Goal: Information Seeking & Learning: Compare options

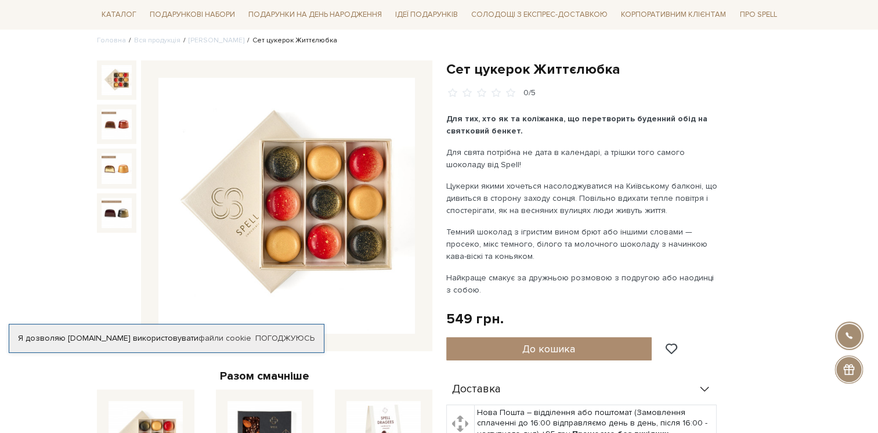
scroll to position [95, 0]
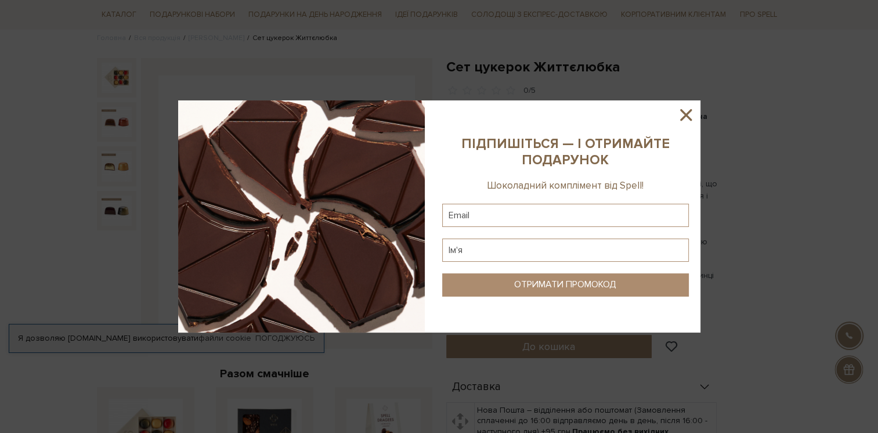
click at [692, 114] on icon at bounding box center [686, 115] width 20 height 20
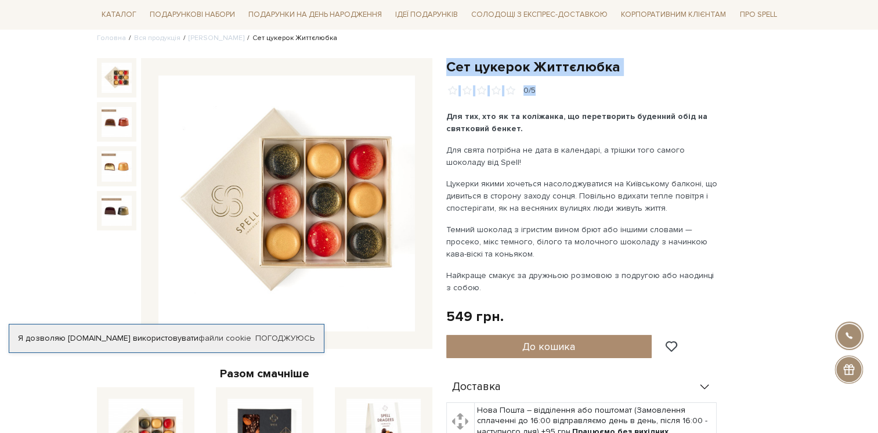
drag, startPoint x: 447, startPoint y: 64, endPoint x: 643, endPoint y: 77, distance: 196.5
click at [643, 77] on div "Сет цукерок Життєлюбка 0/5" at bounding box center [613, 77] width 335 height 38
copy div "Сет цукерок Життєлюбка 0/5"
click at [592, 135] on div "Для тих, хто як та коліжанка, що перетворить буденний обід на святковий бенкет.…" at bounding box center [582, 201] width 272 height 183
drag, startPoint x: 445, startPoint y: 64, endPoint x: 617, endPoint y: 64, distance: 171.8
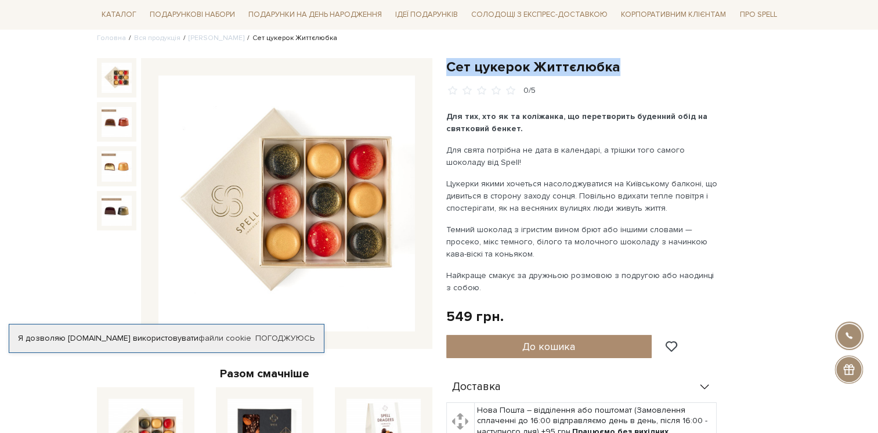
click at [617, 64] on div "Сет цукерок Життєлюбка 0/5 Для тих, хто як та коліжанка, що перетворить буденни…" at bounding box center [613, 355] width 349 height 595
copy h1 "Сет цукерок Життєлюбка"
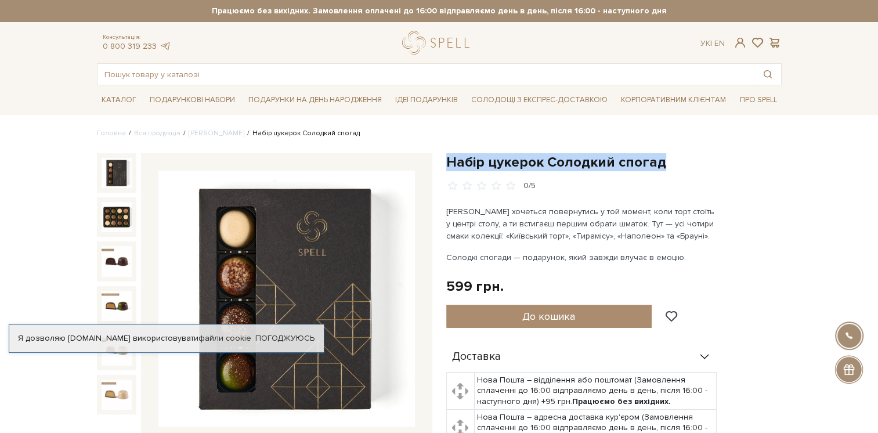
drag, startPoint x: 447, startPoint y: 158, endPoint x: 664, endPoint y: 159, distance: 217.0
click at [664, 159] on div "Набір цукерок Солодкий спогад 0/5 Іноді хочеться повернутись у той момент, коли…" at bounding box center [613, 441] width 349 height 576
copy h1 "Набір цукерок Солодкий спогад"
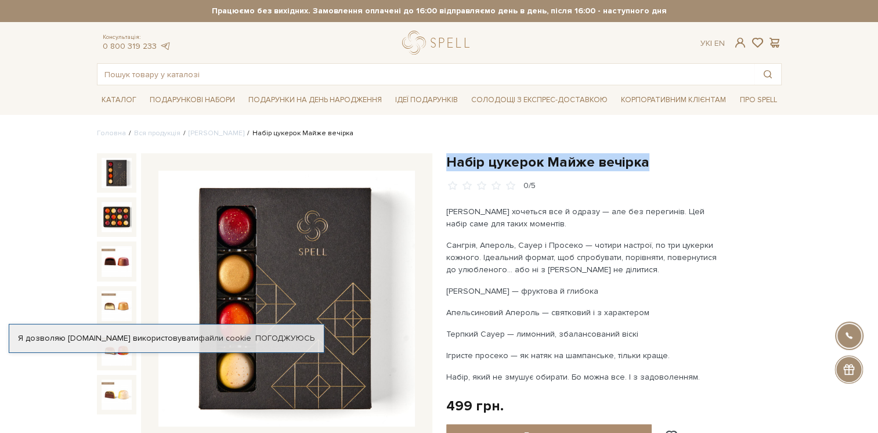
drag, startPoint x: 449, startPoint y: 159, endPoint x: 645, endPoint y: 160, distance: 196.1
click at [645, 160] on h1 "Набір цукерок Майже вечірка" at bounding box center [613, 162] width 335 height 18
